Goal: Task Accomplishment & Management: Use online tool/utility

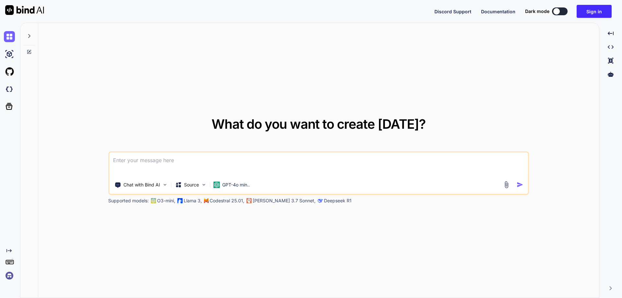
click at [5, 276] on img at bounding box center [9, 275] width 11 height 11
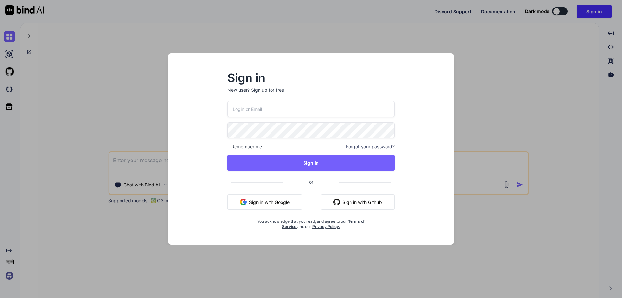
click at [258, 205] on button "Sign in with Google" at bounding box center [265, 202] width 75 height 16
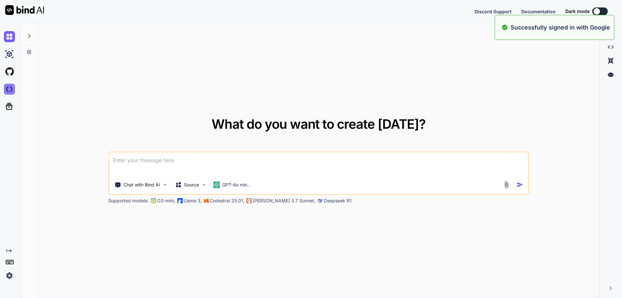
click at [9, 87] on img at bounding box center [9, 89] width 11 height 11
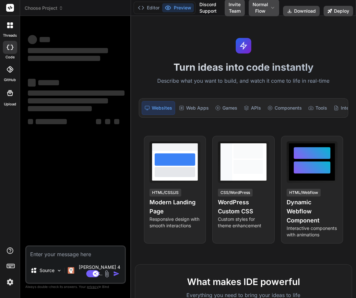
type textarea "x"
click at [50, 255] on textarea at bounding box center [75, 252] width 99 height 12
type textarea "m"
type textarea "x"
type textarea "mk"
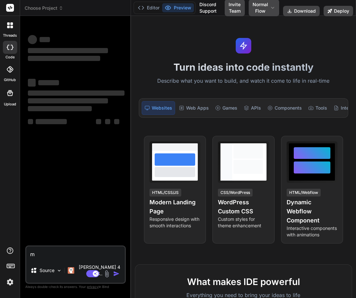
type textarea "x"
type textarea "mkj"
type textarea "x"
type textarea "mkjk"
type textarea "x"
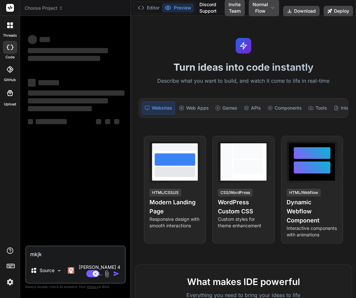
type textarea "mkjkk"
type textarea "x"
type textarea "mkjkk"
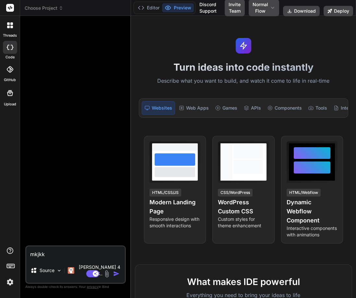
click at [129, 178] on div "Bind AI Web Search Created with Pixso. Code Generator mkjkk Source [PERSON_NAME…" at bounding box center [75, 157] width 111 height 282
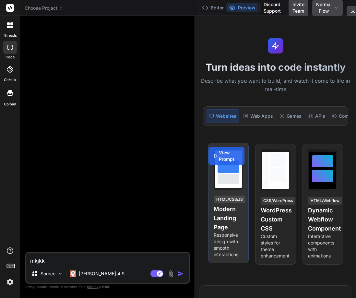
drag, startPoint x: 131, startPoint y: 179, endPoint x: 260, endPoint y: 162, distance: 130.8
click at [260, 162] on div "Choose Project Created with Pixso. Bind AI Web Search Created with Pixso. Code …" at bounding box center [188, 149] width 336 height 298
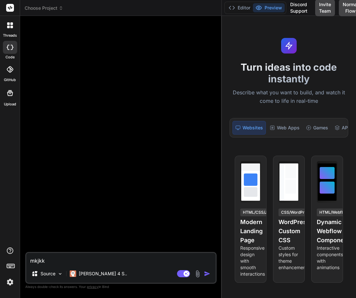
click at [208, 271] on img "button" at bounding box center [207, 273] width 6 height 6
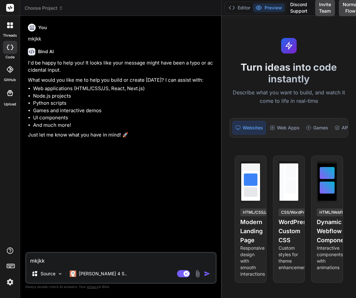
type textarea "x"
